Goal: Information Seeking & Learning: Learn about a topic

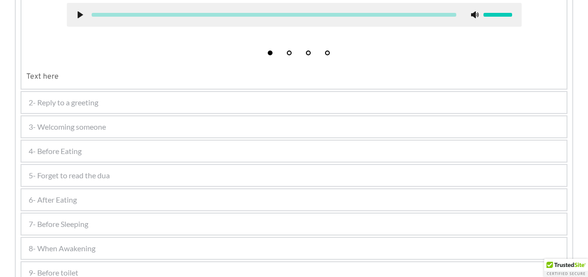
click at [64, 155] on span "4- Before Eating" at bounding box center [55, 151] width 53 height 11
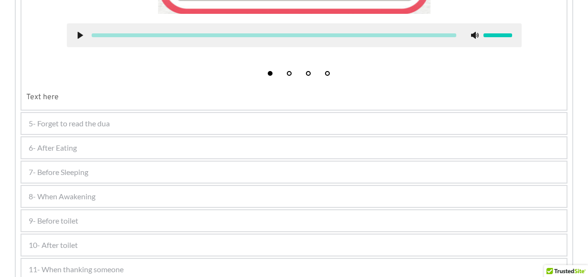
scroll to position [478, 0]
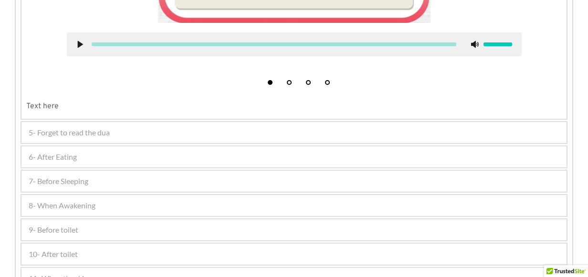
click at [67, 134] on span "5- Forget to read the dua" at bounding box center [69, 132] width 81 height 11
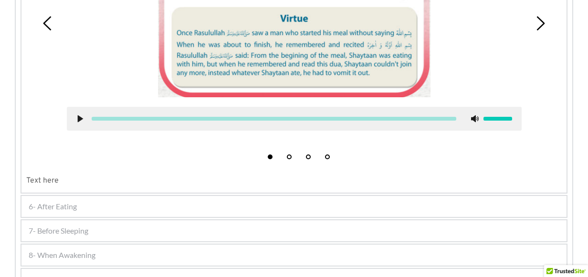
scroll to position [616, 0]
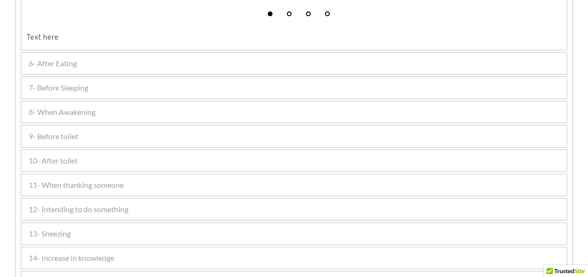
click at [72, 65] on span "6- After Eating" at bounding box center [53, 63] width 48 height 11
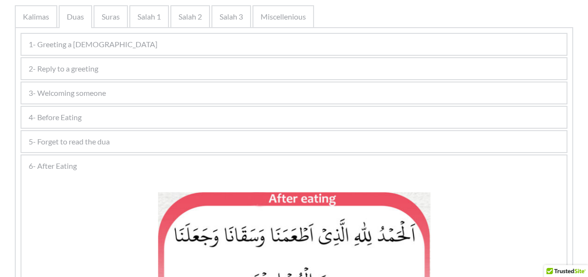
scroll to position [210, 0]
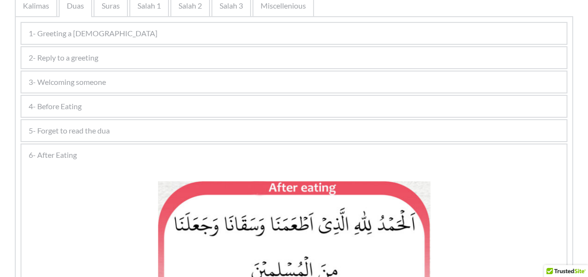
click at [100, 124] on div "5- Forget to read the dua" at bounding box center [293, 130] width 545 height 21
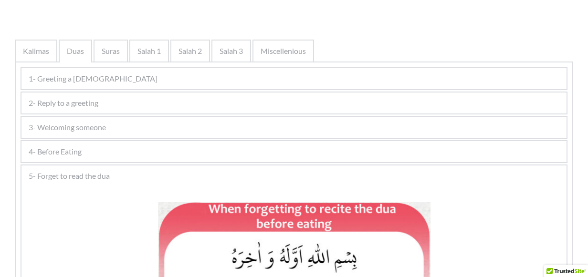
scroll to position [162, 0]
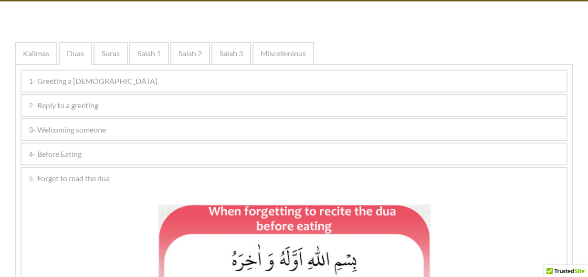
click at [82, 149] on span "4- Before Eating" at bounding box center [55, 154] width 53 height 11
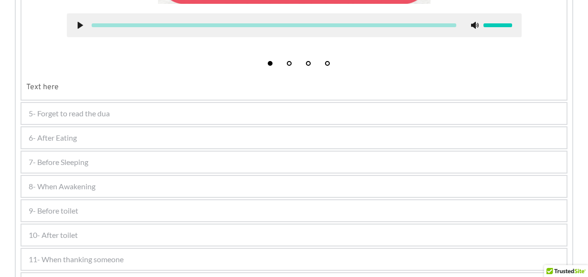
scroll to position [640, 0]
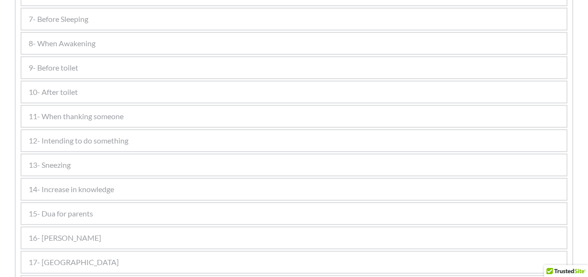
click at [77, 42] on span "8- When Awakening" at bounding box center [62, 43] width 67 height 11
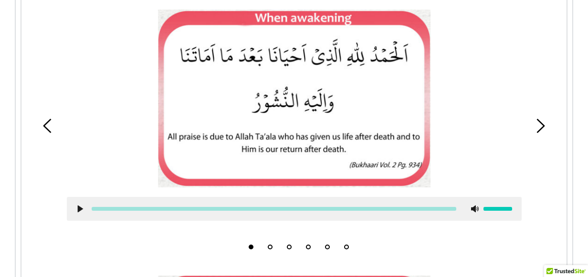
scroll to position [371, 0]
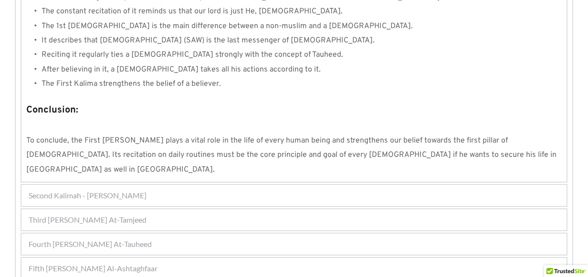
scroll to position [950, 0]
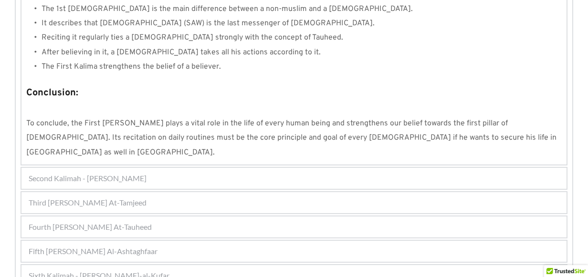
click at [181, 241] on div "Fifth Kalimah - Kalimah Al-Ashtaghfaar" at bounding box center [293, 251] width 545 height 21
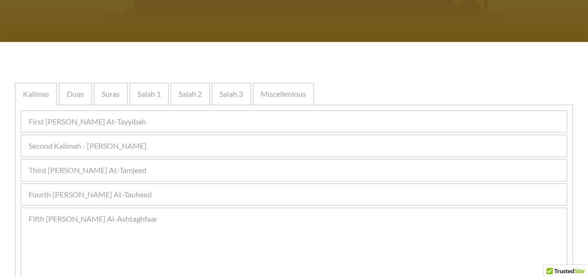
scroll to position [96, 0]
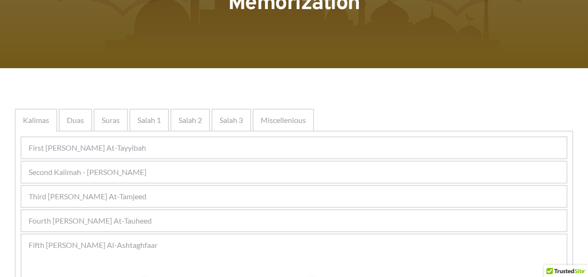
click at [127, 146] on span "First Kalimah - Kalimah At-Tayyibah" at bounding box center [87, 147] width 117 height 11
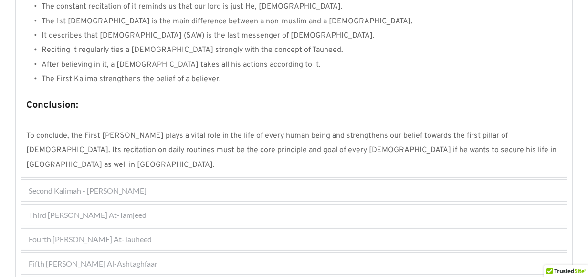
scroll to position [950, 0]
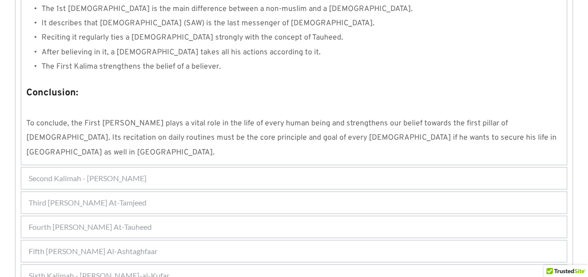
click at [140, 173] on span "Second Kalimah - Kalimah Ash-Shahdah" at bounding box center [88, 178] width 118 height 11
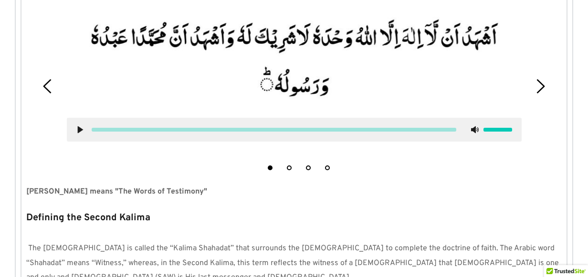
scroll to position [256, 0]
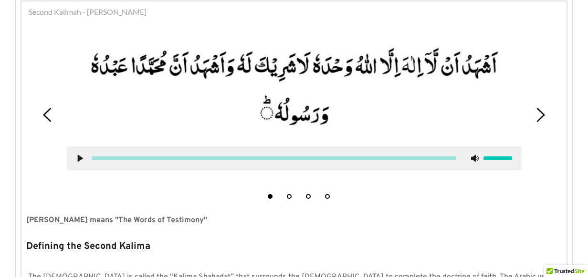
click at [37, 158] on div "1 2 3 4" at bounding box center [294, 115] width 536 height 178
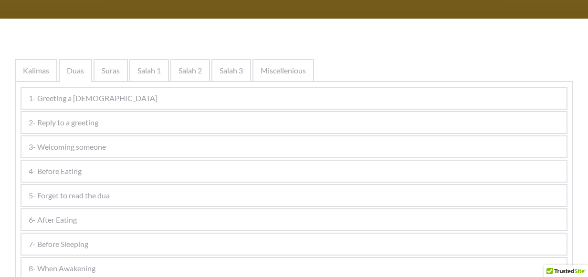
scroll to position [191, 0]
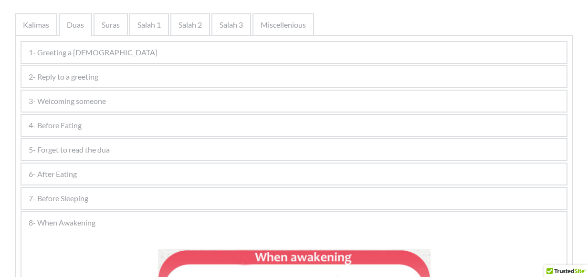
click at [75, 125] on span "4- Before Eating" at bounding box center [55, 125] width 53 height 11
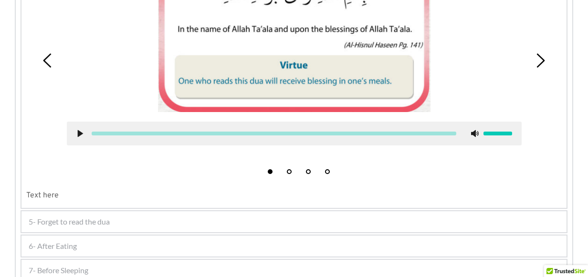
scroll to position [430, 0]
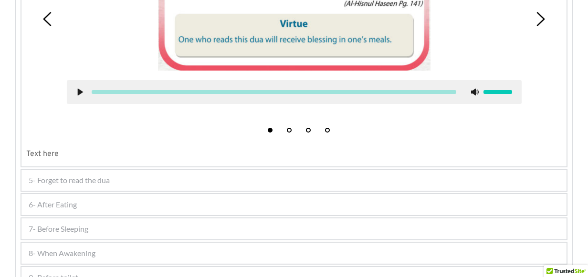
click at [80, 181] on span "5- Forget to read the dua" at bounding box center [69, 180] width 81 height 11
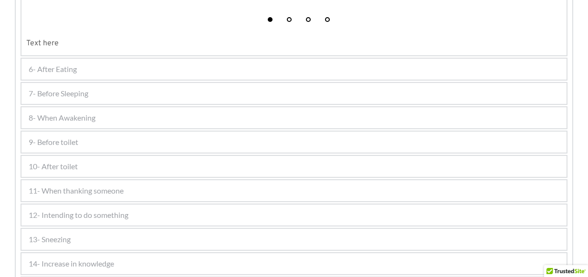
scroll to position [616, 0]
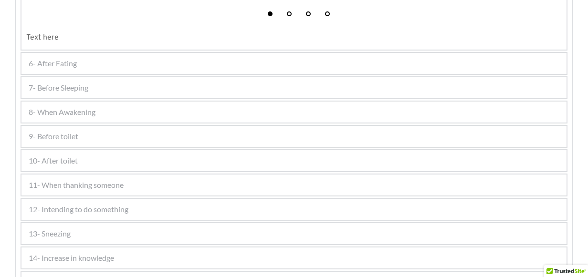
click at [91, 66] on div "6- After Eating" at bounding box center [293, 63] width 545 height 21
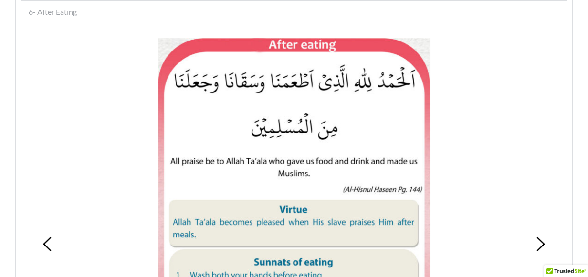
scroll to position [401, 0]
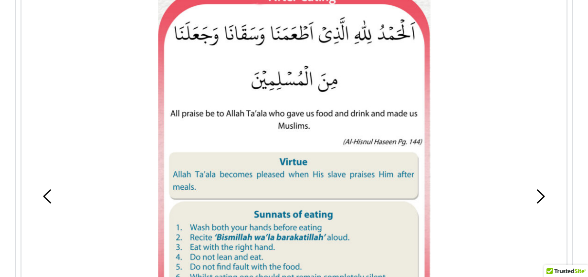
click at [281, 167] on picture at bounding box center [294, 169] width 273 height 358
